Goal: Task Accomplishment & Management: Use online tool/utility

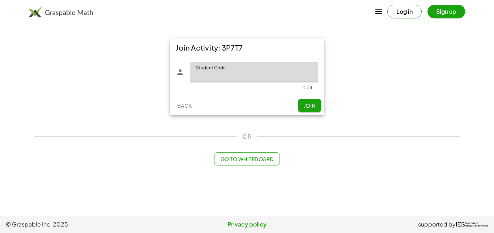
click at [273, 76] on input "Student Code" at bounding box center [254, 72] width 128 height 20
type input "****"
click at [312, 105] on span "Join" at bounding box center [309, 105] width 12 height 7
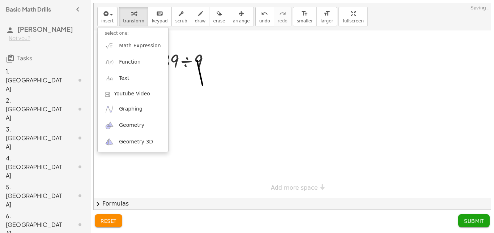
click at [226, 117] on div at bounding box center [292, 114] width 397 height 168
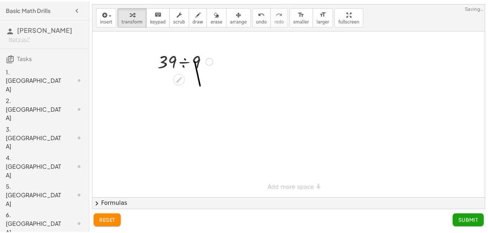
scroll to position [9, 0]
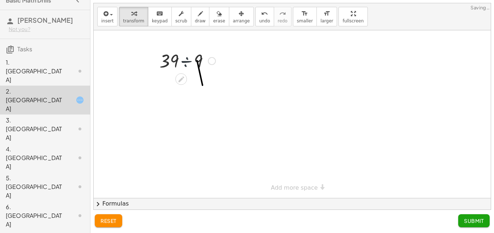
drag, startPoint x: 193, startPoint y: 71, endPoint x: 196, endPoint y: 74, distance: 4.1
click at [196, 74] on div "· 39 ÷ 9" at bounding box center [292, 114] width 397 height 168
click at [215, 61] on div at bounding box center [212, 61] width 8 height 8
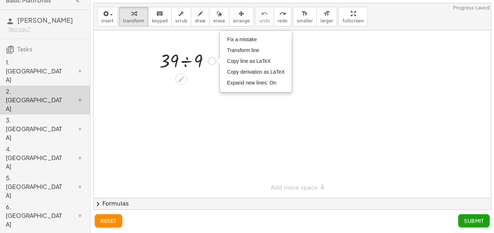
click at [205, 61] on div at bounding box center [187, 60] width 63 height 25
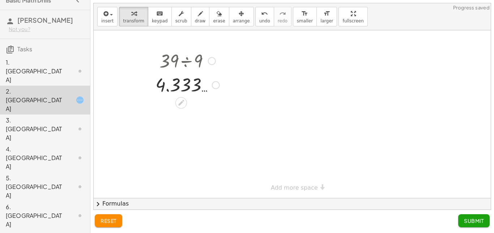
click at [211, 61] on div at bounding box center [212, 61] width 8 height 8
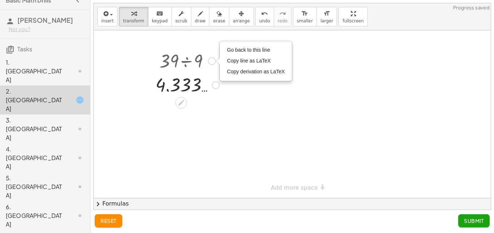
click at [212, 84] on div "Fix a mistake Transform line Copy line as LaTeX Copy derivation as LaTeX Expand…" at bounding box center [216, 85] width 8 height 8
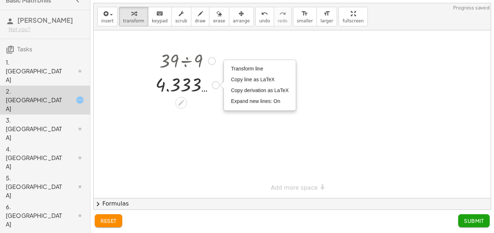
drag, startPoint x: 212, startPoint y: 84, endPoint x: 198, endPoint y: 85, distance: 14.1
click at [181, 85] on div "4.333 … Transform line Copy line as LaTeX Copy derivation as LaTeX Expand new l…" at bounding box center [181, 85] width 0 height 0
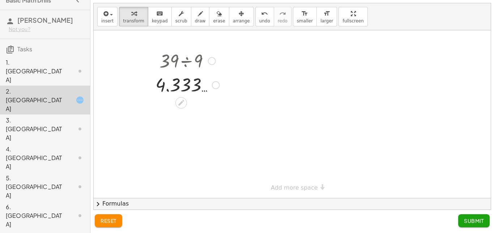
drag, startPoint x: 216, startPoint y: 87, endPoint x: 222, endPoint y: 106, distance: 19.1
click at [222, 106] on div "· 39 ÷ 9 Go back to this line Copy line as LaTeX Copy derivation as LaTeX 4.333…" at bounding box center [292, 114] width 397 height 168
drag, startPoint x: 212, startPoint y: 88, endPoint x: 183, endPoint y: 88, distance: 29.3
click at [183, 88] on div at bounding box center [187, 85] width 71 height 24
drag, startPoint x: 167, startPoint y: 85, endPoint x: 183, endPoint y: 88, distance: 16.5
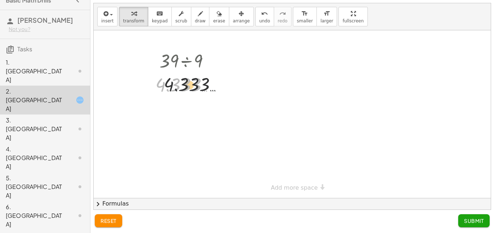
click at [183, 88] on div at bounding box center [187, 85] width 71 height 24
drag, startPoint x: 186, startPoint y: 89, endPoint x: 153, endPoint y: 87, distance: 34.0
click at [153, 87] on div "· 39 ÷ 9 Go back to this line Copy line as LaTeX Copy derivation as LaTeX 4.333…" at bounding box center [185, 72] width 80 height 52
click at [213, 85] on div "Transform line Copy line as LaTeX Copy derivation as LaTeX Expand new lines: On" at bounding box center [216, 85] width 8 height 8
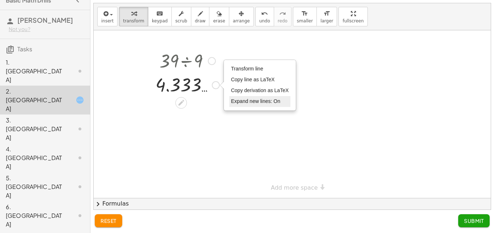
click at [246, 98] on li "Expand new lines: On" at bounding box center [259, 101] width 61 height 11
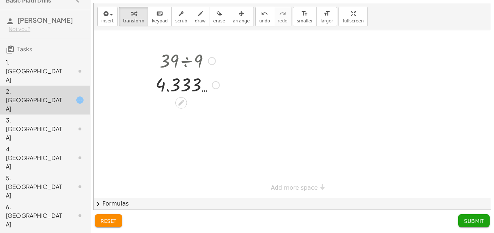
click at [216, 86] on div "Transform line Copy line as LaTeX Copy derivation as LaTeX Expand new lines: On" at bounding box center [216, 85] width 8 height 8
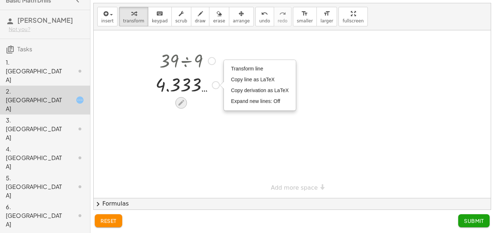
click at [181, 99] on icon at bounding box center [181, 103] width 8 height 8
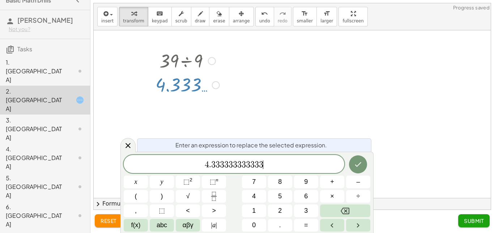
click at [274, 167] on span "4 . 3 3 3 3 3 3 3 3 3 3 3 3 ​" at bounding box center [234, 165] width 220 height 10
click at [354, 169] on button "Done" at bounding box center [358, 164] width 18 height 18
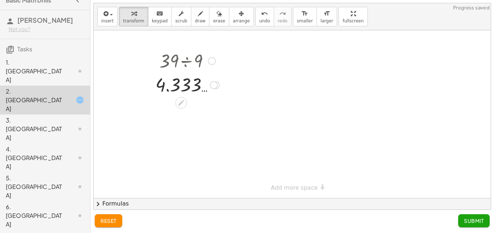
click at [217, 85] on div at bounding box center [214, 85] width 8 height 8
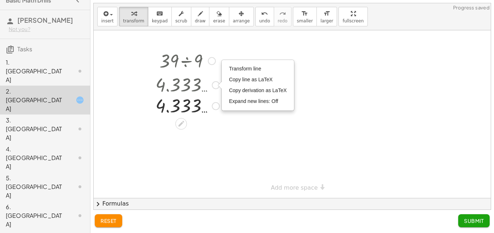
drag, startPoint x: 217, startPoint y: 85, endPoint x: 224, endPoint y: 113, distance: 29.8
click at [224, 113] on div "· 39 ÷ 9 Go back to this line Copy line as LaTeX Copy derivation as LaTeX 4.333…" at bounding box center [185, 82] width 80 height 73
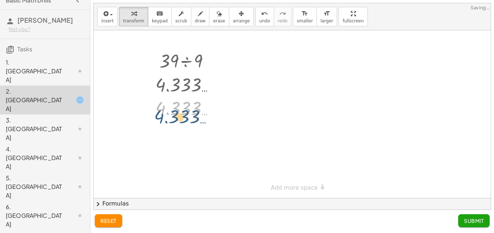
drag, startPoint x: 208, startPoint y: 104, endPoint x: 29, endPoint y: 1, distance: 207.4
click at [232, 125] on div "· 39 ÷ 9 Go back to this line Copy line as LaTeX Copy derivation as LaTeX 4.333…" at bounding box center [292, 114] width 397 height 168
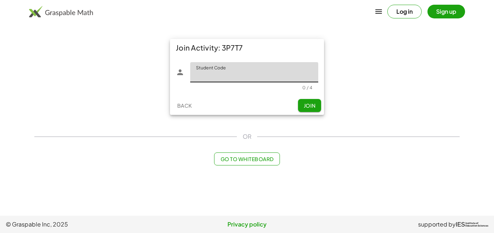
click at [255, 79] on input "Student Code" at bounding box center [254, 72] width 128 height 20
type input "****"
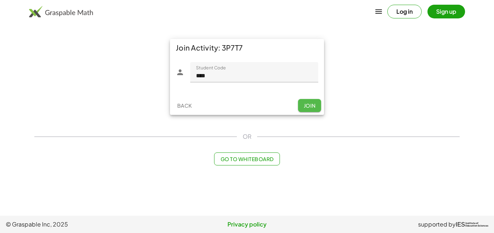
click at [303, 104] on span "Join" at bounding box center [309, 105] width 12 height 7
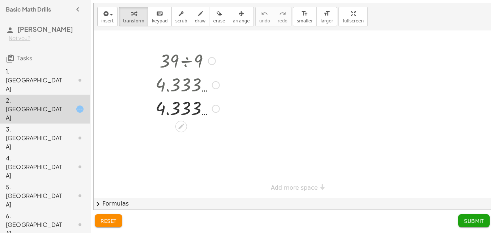
click at [185, 95] on div at bounding box center [187, 85] width 71 height 24
click at [474, 220] on span "Submit" at bounding box center [474, 221] width 20 height 7
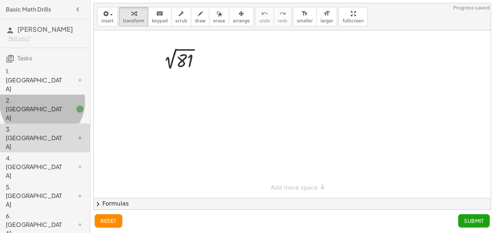
click at [51, 96] on div "2. [GEOGRAPHIC_DATA]" at bounding box center [35, 109] width 58 height 26
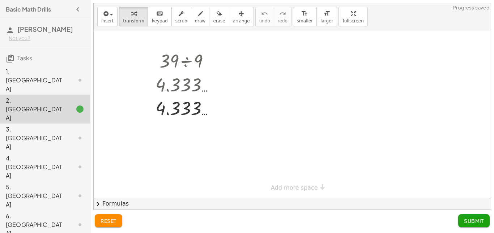
click at [64, 76] on div at bounding box center [74, 80] width 20 height 9
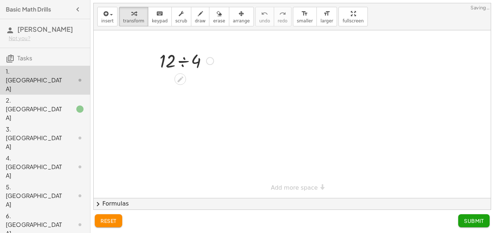
click at [211, 64] on div at bounding box center [210, 61] width 8 height 8
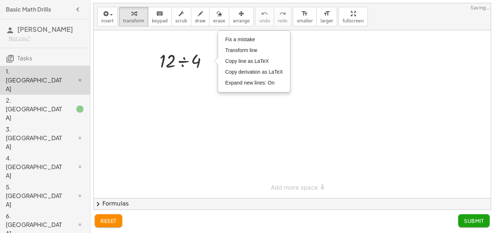
click at [201, 78] on div at bounding box center [292, 114] width 397 height 168
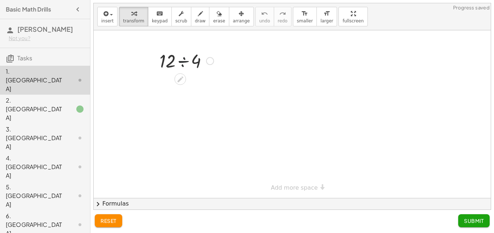
click at [189, 58] on div at bounding box center [186, 60] width 61 height 25
click at [479, 223] on span "Submit" at bounding box center [474, 221] width 20 height 7
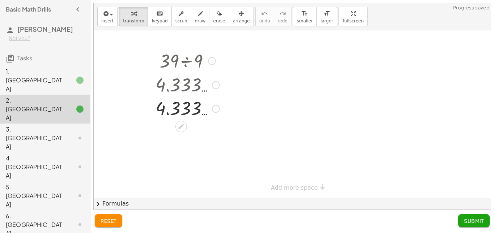
click at [187, 105] on div at bounding box center [187, 108] width 71 height 24
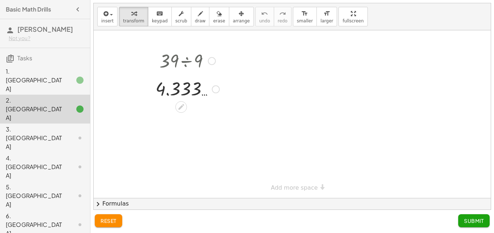
drag, startPoint x: 214, startPoint y: 107, endPoint x: 213, endPoint y: 83, distance: 23.9
click at [213, 85] on div at bounding box center [216, 89] width 8 height 8
click at [466, 219] on span "Submit" at bounding box center [474, 221] width 20 height 7
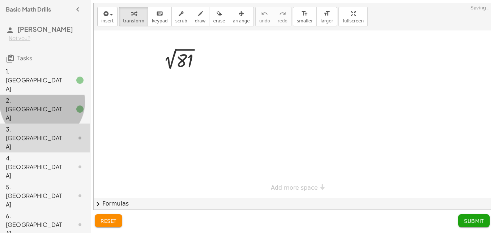
click at [67, 105] on div at bounding box center [74, 109] width 20 height 9
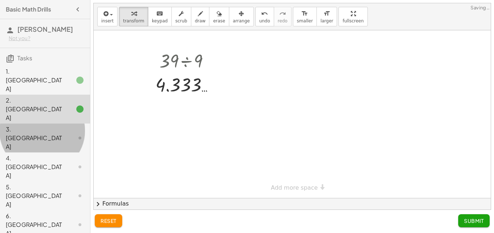
click at [66, 134] on div at bounding box center [74, 138] width 20 height 9
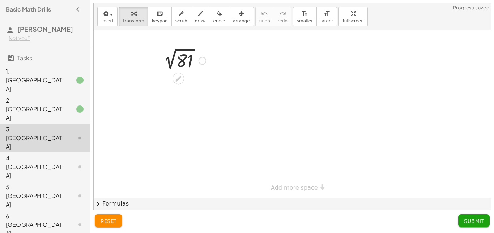
click at [201, 64] on div at bounding box center [202, 61] width 8 height 8
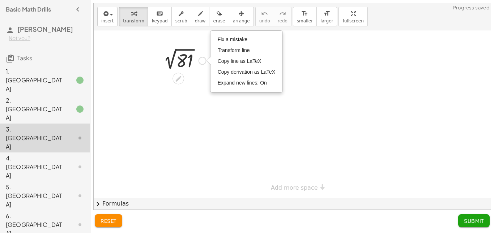
click at [186, 63] on div at bounding box center [183, 60] width 54 height 24
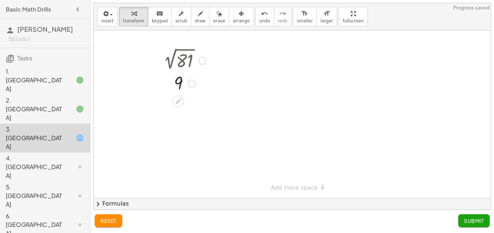
click at [192, 84] on div "Fix a mistake Transform line Copy line as LaTeX Copy derivation as LaTeX Expand…" at bounding box center [192, 84] width 8 height 8
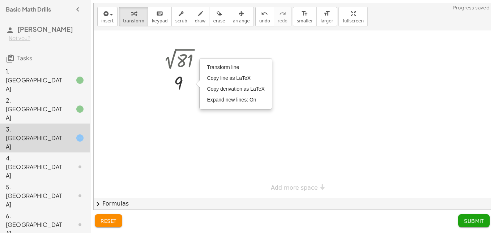
click at [196, 116] on div at bounding box center [292, 114] width 397 height 168
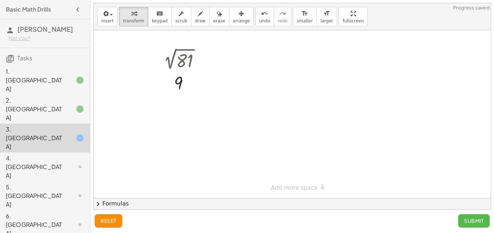
click at [468, 219] on span "Submit" at bounding box center [474, 221] width 20 height 7
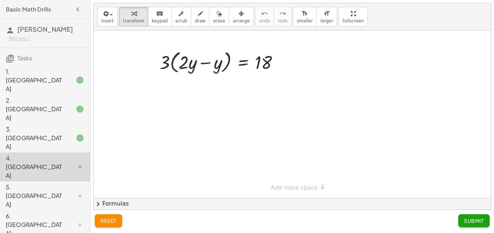
click at [49, 124] on div "1. [GEOGRAPHIC_DATA]" at bounding box center [45, 138] width 90 height 29
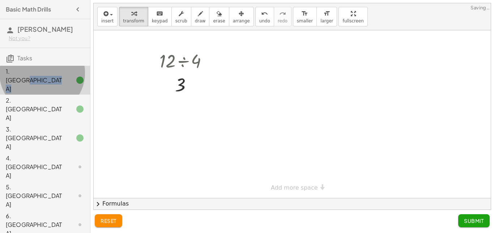
click at [49, 78] on div "1. [GEOGRAPHIC_DATA]" at bounding box center [45, 80] width 90 height 29
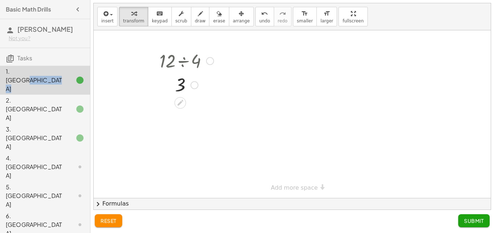
click at [41, 96] on div "2. [GEOGRAPHIC_DATA]" at bounding box center [35, 109] width 58 height 26
click at [76, 105] on icon at bounding box center [80, 109] width 9 height 9
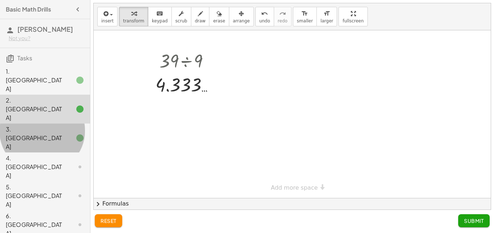
click at [72, 181] on div "3. [GEOGRAPHIC_DATA]" at bounding box center [45, 195] width 90 height 29
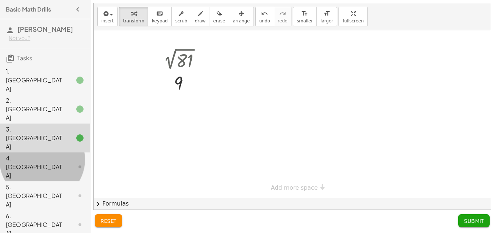
click at [76, 163] on icon at bounding box center [80, 167] width 9 height 9
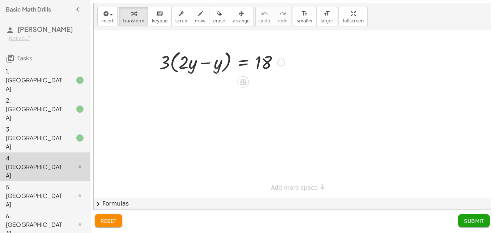
click at [280, 66] on div at bounding box center [281, 63] width 8 height 8
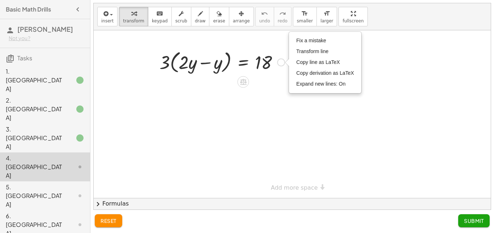
click at [280, 63] on div "Fix a mistake Transform line Copy line as LaTeX Copy derivation as LaTeX Expand…" at bounding box center [281, 63] width 8 height 8
click at [262, 62] on div at bounding box center [222, 61] width 132 height 27
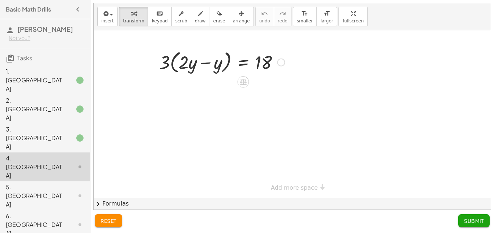
click at [216, 61] on div at bounding box center [222, 61] width 132 height 27
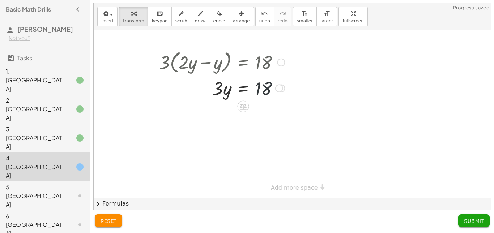
click at [265, 84] on div at bounding box center [222, 88] width 132 height 25
click at [231, 86] on div at bounding box center [222, 88] width 132 height 25
drag, startPoint x: 271, startPoint y: 82, endPoint x: 278, endPoint y: 87, distance: 8.5
click at [278, 87] on div at bounding box center [222, 88] width 132 height 25
click at [278, 87] on div at bounding box center [279, 89] width 8 height 8
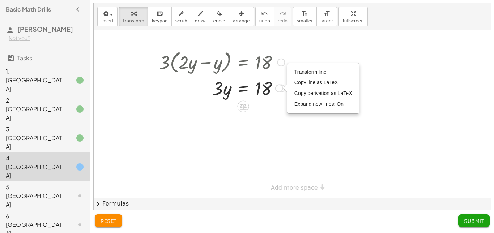
click at [247, 86] on div at bounding box center [222, 88] width 132 height 25
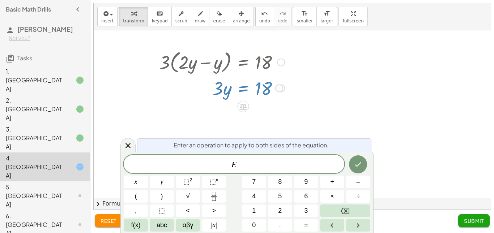
click at [231, 89] on div at bounding box center [222, 88] width 132 height 25
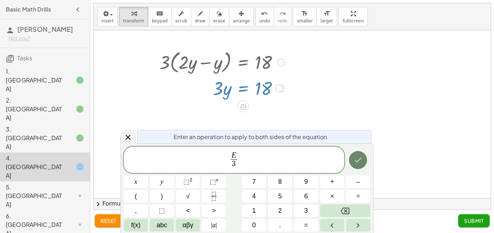
click at [362, 159] on icon "Done" at bounding box center [357, 160] width 9 height 9
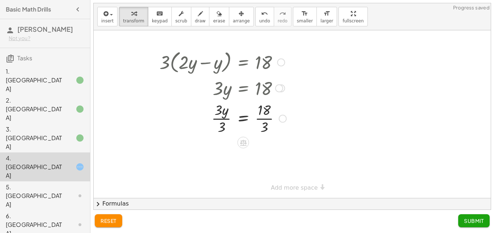
click at [280, 121] on div "Fix a mistake Transform line Copy line as LaTeX Copy derivation as LaTeX Expand…" at bounding box center [283, 119] width 8 height 8
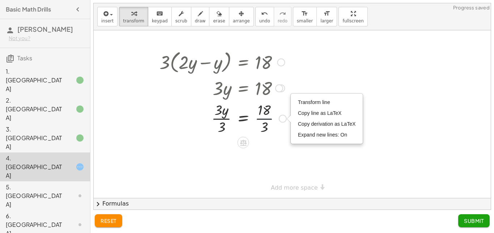
click at [270, 121] on div at bounding box center [223, 118] width 134 height 36
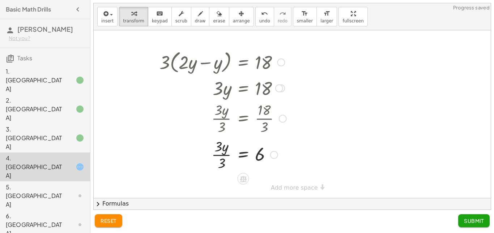
click at [218, 155] on div at bounding box center [223, 154] width 134 height 36
click at [479, 223] on span "Submit" at bounding box center [474, 221] width 20 height 7
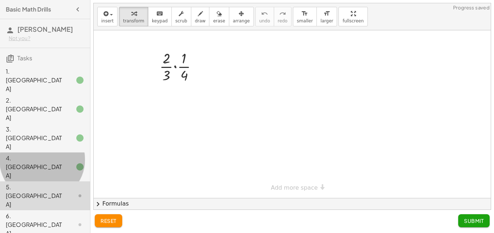
click at [68, 163] on div at bounding box center [74, 167] width 20 height 9
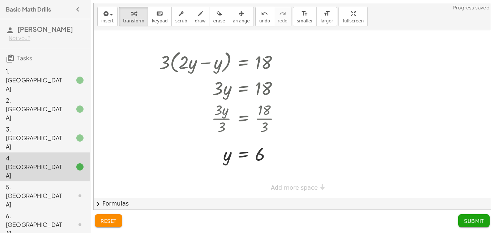
click at [69, 192] on div at bounding box center [74, 196] width 20 height 9
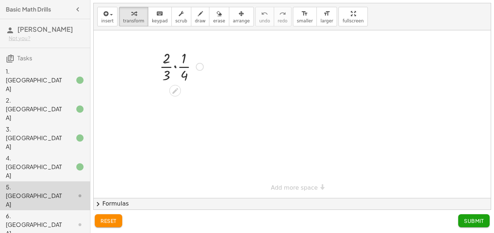
click at [175, 72] on div at bounding box center [181, 66] width 51 height 36
click at [171, 104] on div at bounding box center [181, 102] width 51 height 36
click at [189, 105] on div at bounding box center [181, 102] width 51 height 36
click at [175, 103] on div "· 2 · 3 · 4 12" at bounding box center [175, 103] width 0 height 0
click at [184, 107] on div at bounding box center [181, 102] width 51 height 36
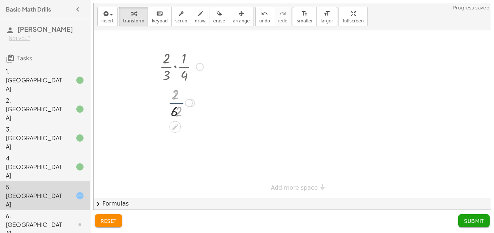
click at [183, 107] on div at bounding box center [181, 102] width 51 height 36
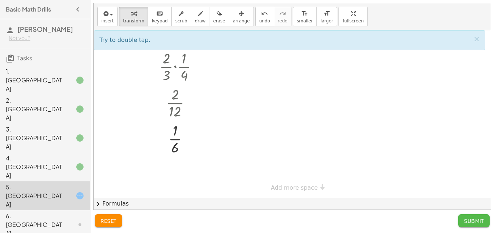
click at [466, 219] on span "Submit" at bounding box center [474, 221] width 20 height 7
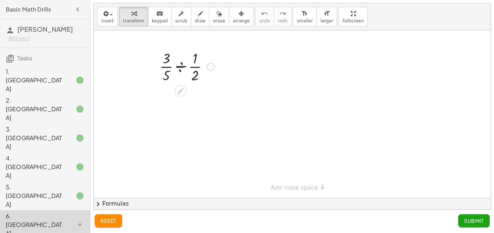
click at [213, 68] on div at bounding box center [211, 67] width 8 height 8
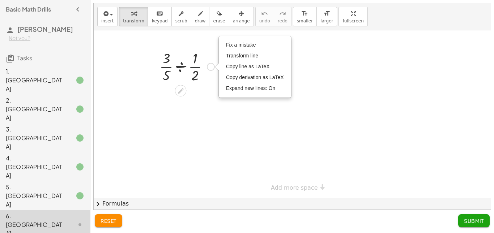
click at [196, 70] on div at bounding box center [187, 66] width 62 height 36
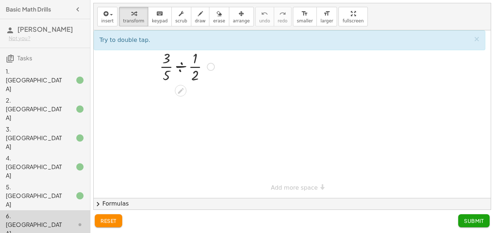
click at [173, 69] on div at bounding box center [187, 66] width 62 height 36
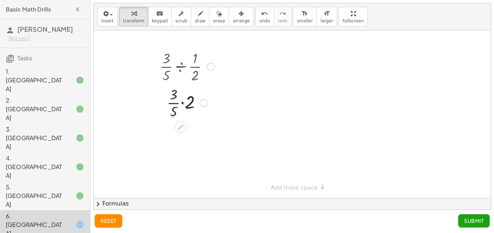
click at [204, 104] on div "Fix a mistake Transform line Copy line as LaTeX Copy derivation as LaTeX Expand…" at bounding box center [203, 103] width 8 height 8
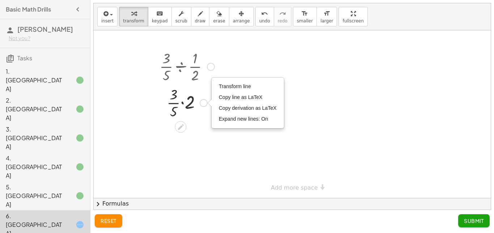
click at [199, 103] on div at bounding box center [187, 102] width 62 height 36
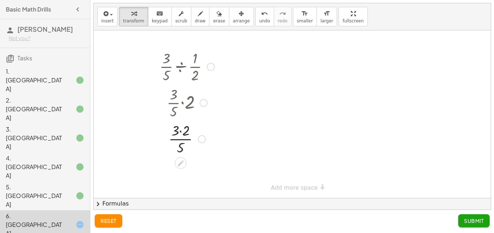
click at [182, 139] on div at bounding box center [187, 138] width 62 height 36
click at [183, 133] on div at bounding box center [187, 138] width 62 height 36
click at [178, 176] on div at bounding box center [187, 174] width 62 height 36
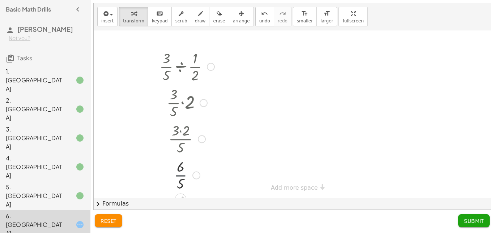
click at [178, 176] on div at bounding box center [187, 174] width 62 height 36
click at [184, 175] on div at bounding box center [187, 175] width 62 height 24
click at [259, 20] on span "undo" at bounding box center [264, 20] width 11 height 5
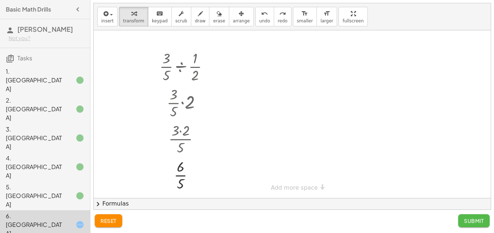
click at [476, 220] on span "Submit" at bounding box center [474, 221] width 20 height 7
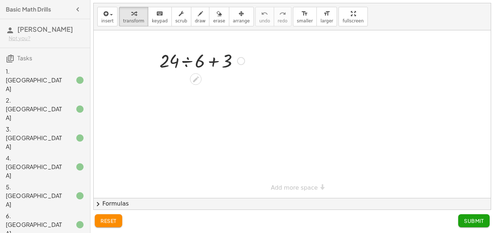
click at [232, 60] on div at bounding box center [202, 60] width 93 height 25
click at [219, 60] on div at bounding box center [202, 60] width 93 height 25
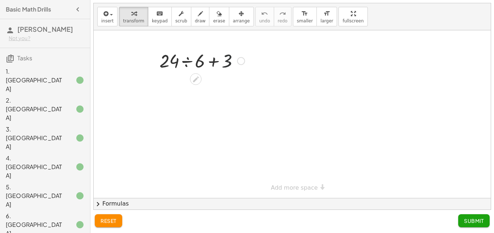
click at [233, 62] on div at bounding box center [202, 60] width 93 height 25
click at [231, 61] on div at bounding box center [202, 60] width 93 height 25
click at [239, 60] on div at bounding box center [241, 61] width 8 height 8
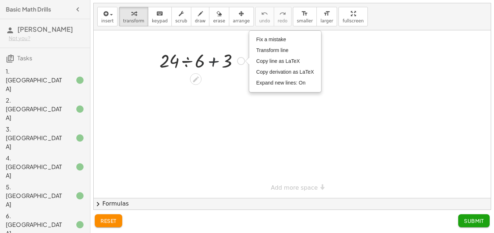
click at [210, 53] on div at bounding box center [202, 60] width 93 height 25
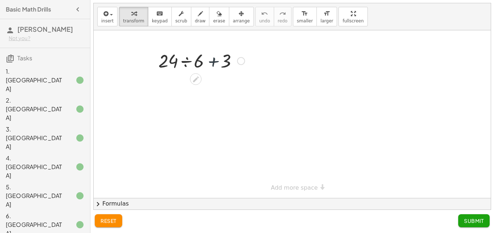
click at [210, 53] on div at bounding box center [202, 60] width 93 height 25
click at [188, 59] on div at bounding box center [202, 60] width 93 height 25
click at [188, 59] on div at bounding box center [201, 60] width 57 height 25
click at [202, 84] on div at bounding box center [202, 85] width 93 height 25
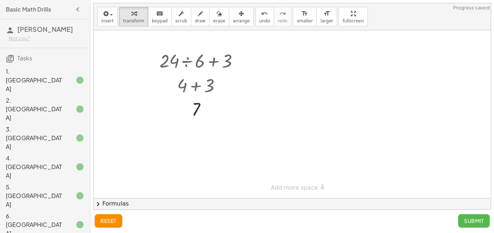
click at [478, 221] on span "Submit" at bounding box center [474, 221] width 20 height 7
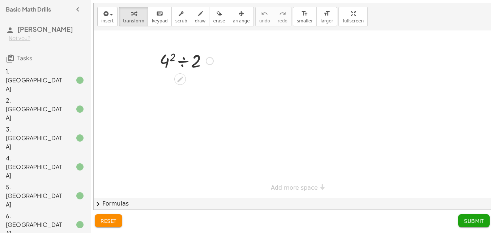
click at [179, 51] on div at bounding box center [186, 60] width 61 height 25
click at [181, 52] on div at bounding box center [185, 60] width 61 height 25
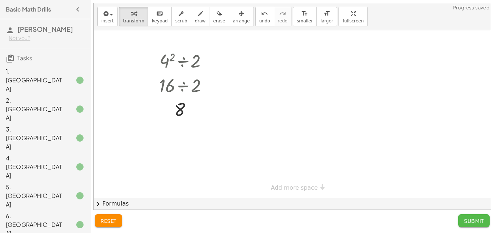
click at [476, 220] on span "Submit" at bounding box center [474, 221] width 20 height 7
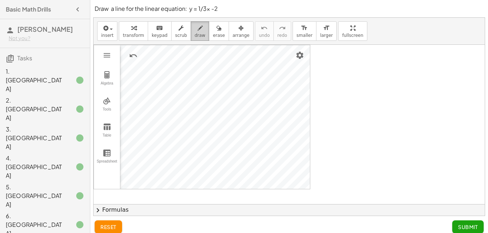
click at [198, 30] on icon "button" at bounding box center [200, 28] width 5 height 9
drag, startPoint x: 216, startPoint y: 155, endPoint x: 222, endPoint y: 134, distance: 21.3
click at [222, 134] on div at bounding box center [289, 132] width 391 height 174
click at [195, 33] on span "draw" at bounding box center [200, 35] width 11 height 5
click at [191, 40] on button "draw" at bounding box center [200, 31] width 19 height 20
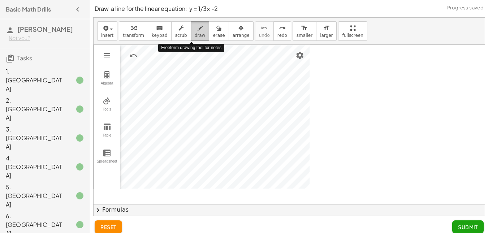
click at [191, 40] on button "draw" at bounding box center [200, 31] width 19 height 20
click at [198, 26] on icon "button" at bounding box center [200, 28] width 5 height 9
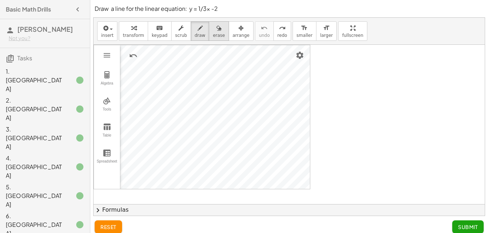
click at [216, 31] on icon "button" at bounding box center [218, 28] width 5 height 9
click at [102, 78] on div at bounding box center [289, 132] width 391 height 174
click at [110, 53] on div at bounding box center [289, 132] width 391 height 174
click at [108, 104] on div at bounding box center [289, 132] width 391 height 174
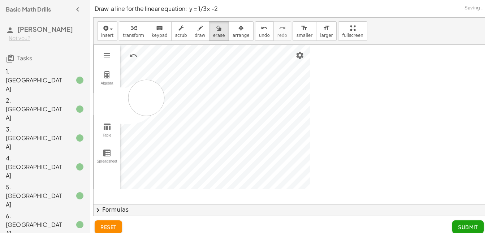
drag, startPoint x: 108, startPoint y: 104, endPoint x: 148, endPoint y: 98, distance: 40.2
click at [148, 98] on div at bounding box center [289, 132] width 391 height 174
click at [162, 101] on div at bounding box center [289, 132] width 391 height 174
click at [183, 112] on div at bounding box center [289, 132] width 391 height 174
click at [130, 53] on div at bounding box center [289, 132] width 391 height 174
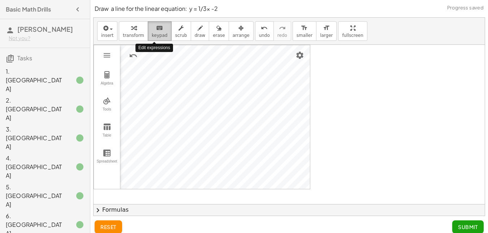
click at [156, 30] on icon "keyboard" at bounding box center [159, 28] width 7 height 9
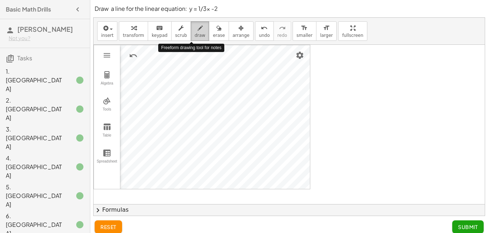
click at [195, 29] on div "button" at bounding box center [200, 27] width 11 height 9
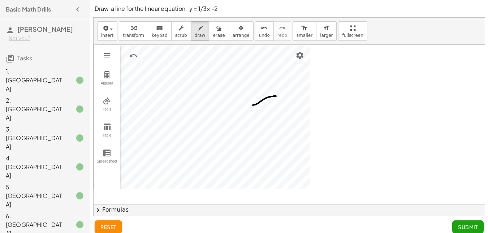
drag, startPoint x: 276, startPoint y: 96, endPoint x: 253, endPoint y: 106, distance: 25.3
click at [253, 106] on div at bounding box center [289, 132] width 391 height 174
click at [261, 25] on icon "undo" at bounding box center [264, 28] width 7 height 9
click at [267, 117] on div at bounding box center [289, 132] width 391 height 174
click at [269, 117] on div at bounding box center [289, 132] width 391 height 174
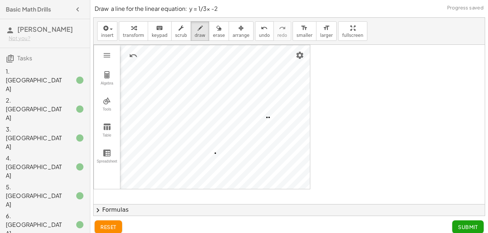
click at [215, 153] on div at bounding box center [289, 132] width 391 height 174
drag, startPoint x: 268, startPoint y: 118, endPoint x: 215, endPoint y: 152, distance: 63.3
click at [222, 153] on div at bounding box center [289, 132] width 391 height 174
drag, startPoint x: 215, startPoint y: 152, endPoint x: 233, endPoint y: 143, distance: 20.0
click at [233, 143] on div at bounding box center [289, 132] width 391 height 174
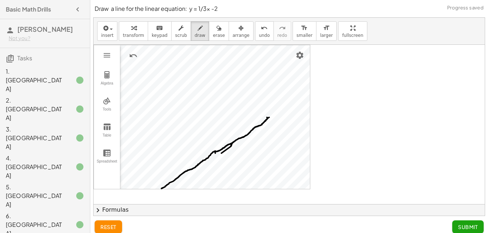
drag, startPoint x: 215, startPoint y: 151, endPoint x: 160, endPoint y: 190, distance: 67.9
click at [160, 190] on div at bounding box center [289, 132] width 391 height 174
drag, startPoint x: 324, startPoint y: 81, endPoint x: 297, endPoint y: 106, distance: 36.8
click at [297, 106] on div at bounding box center [289, 132] width 391 height 174
click at [273, 113] on div at bounding box center [289, 132] width 391 height 174
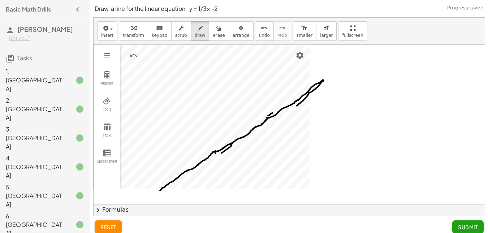
drag, startPoint x: 270, startPoint y: 118, endPoint x: 323, endPoint y: 80, distance: 65.6
click at [323, 80] on div at bounding box center [289, 132] width 391 height 174
click at [216, 31] on icon "button" at bounding box center [218, 28] width 5 height 9
click at [267, 106] on div at bounding box center [289, 132] width 391 height 174
click at [333, 108] on div at bounding box center [289, 132] width 391 height 174
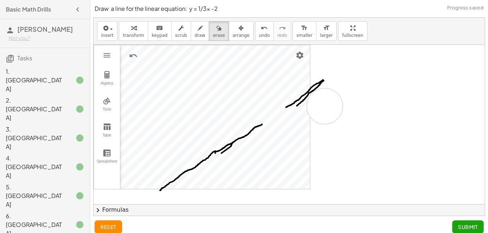
click at [325, 106] on div at bounding box center [289, 132] width 391 height 174
click at [322, 104] on div at bounding box center [289, 132] width 391 height 174
click at [308, 116] on div at bounding box center [289, 132] width 391 height 174
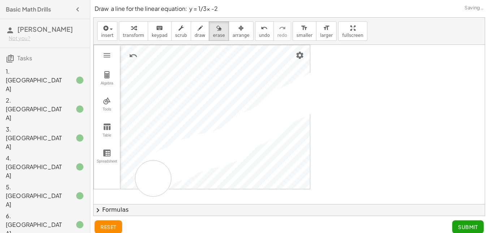
drag, startPoint x: 328, startPoint y: 82, endPoint x: 143, endPoint y: 183, distance: 210.4
click at [143, 183] on div at bounding box center [289, 132] width 391 height 174
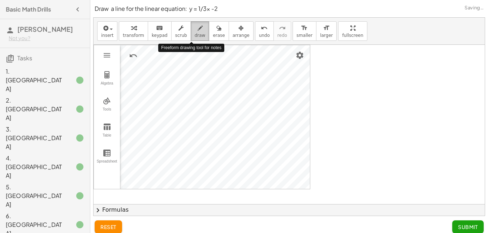
click at [195, 33] on span "draw" at bounding box center [200, 35] width 11 height 5
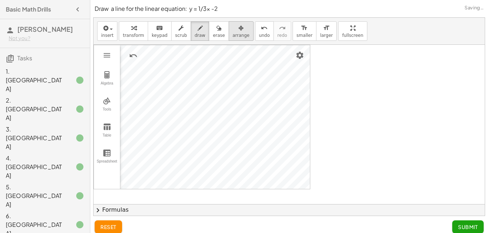
click at [229, 25] on button "arrange" at bounding box center [241, 31] width 25 height 20
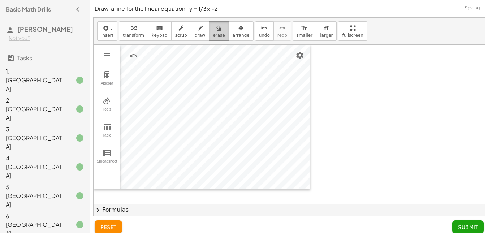
click at [213, 30] on div "button" at bounding box center [219, 27] width 12 height 9
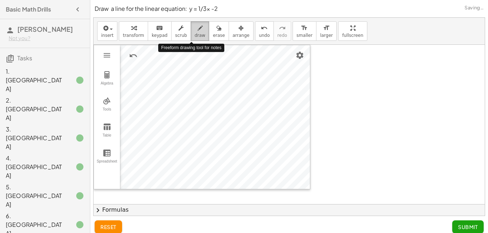
click at [198, 32] on icon "button" at bounding box center [200, 28] width 5 height 9
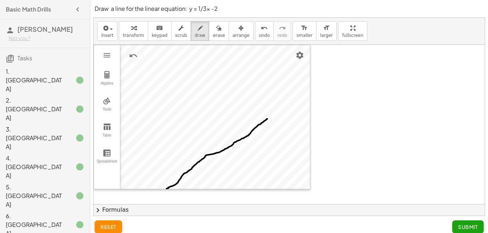
drag, startPoint x: 267, startPoint y: 119, endPoint x: 166, endPoint y: 189, distance: 123.6
click at [166, 189] on div at bounding box center [289, 132] width 391 height 174
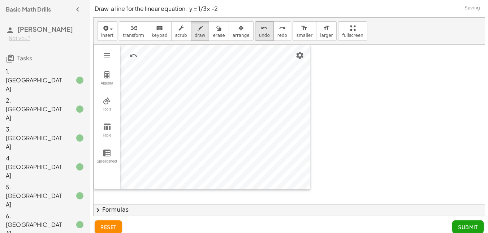
click at [259, 34] on span "undo" at bounding box center [264, 35] width 11 height 5
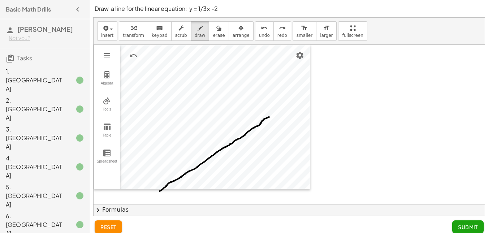
drag, startPoint x: 269, startPoint y: 117, endPoint x: 159, endPoint y: 192, distance: 133.0
click at [159, 192] on div at bounding box center [289, 132] width 391 height 174
click at [271, 113] on div at bounding box center [289, 132] width 391 height 174
drag, startPoint x: 269, startPoint y: 116, endPoint x: 305, endPoint y: 100, distance: 39.2
click at [305, 100] on div at bounding box center [289, 132] width 391 height 174
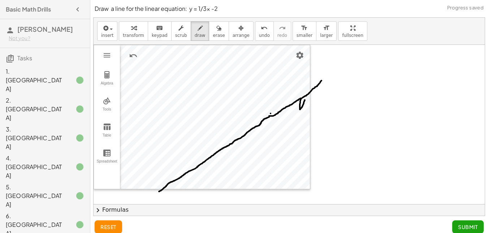
drag, startPoint x: 301, startPoint y: 99, endPoint x: 322, endPoint y: 81, distance: 27.9
click at [322, 81] on div at bounding box center [289, 132] width 391 height 174
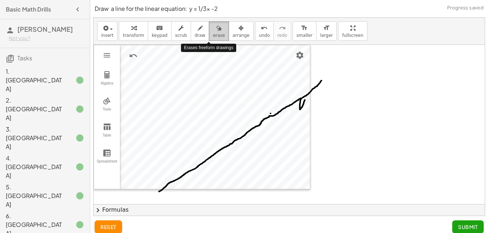
click at [213, 31] on div "button" at bounding box center [219, 27] width 12 height 9
click at [344, 167] on div at bounding box center [289, 132] width 391 height 174
click at [314, 130] on div at bounding box center [289, 132] width 391 height 174
click at [306, 119] on div at bounding box center [289, 132] width 391 height 174
click at [314, 117] on div at bounding box center [289, 132] width 391 height 174
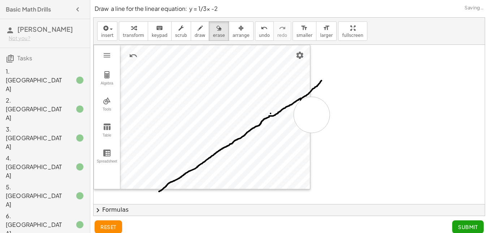
click at [312, 115] on div at bounding box center [289, 132] width 391 height 174
click at [266, 97] on div at bounding box center [289, 132] width 391 height 174
click at [263, 99] on div at bounding box center [289, 132] width 391 height 174
click at [195, 34] on span "draw" at bounding box center [200, 35] width 11 height 5
click at [270, 117] on div at bounding box center [289, 132] width 391 height 174
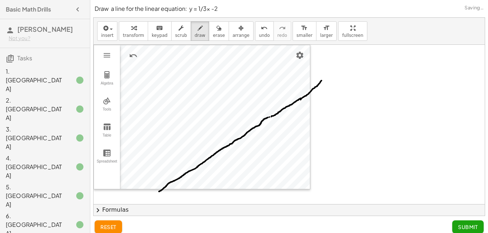
click at [271, 117] on div at bounding box center [289, 132] width 391 height 174
click at [270, 117] on div at bounding box center [289, 132] width 391 height 174
click at [463, 228] on span "Submit" at bounding box center [468, 227] width 20 height 7
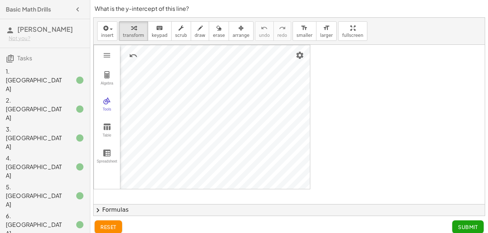
click at [355, 123] on div at bounding box center [289, 132] width 391 height 174
click at [465, 223] on button "Submit" at bounding box center [467, 226] width 31 height 13
